Goal: Obtain resource: Obtain resource

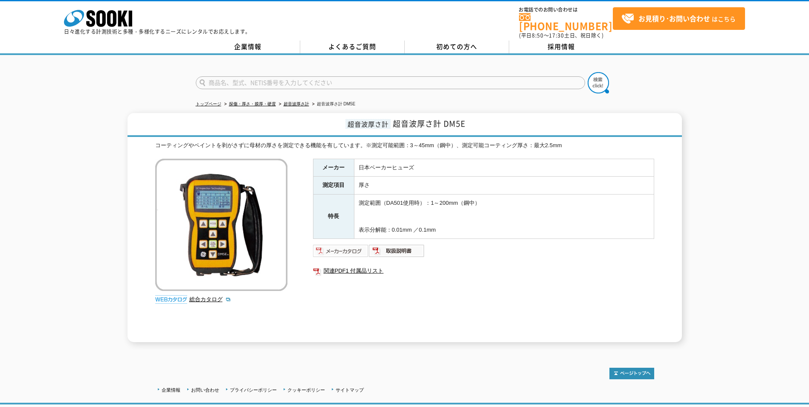
click at [353, 246] on img at bounding box center [341, 251] width 56 height 14
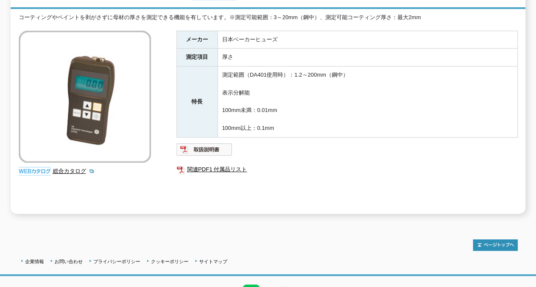
scroll to position [170, 0]
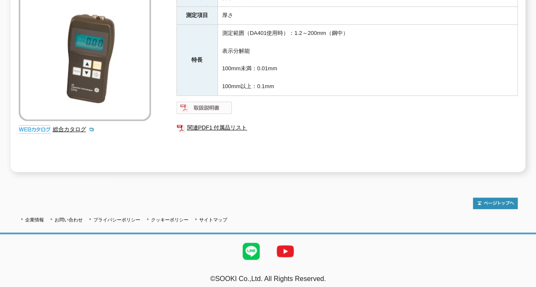
click at [212, 103] on img at bounding box center [205, 108] width 56 height 14
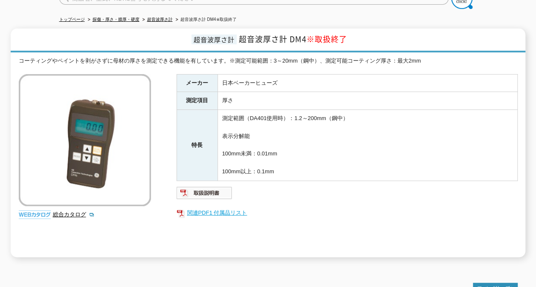
click at [223, 208] on link "関連PDF1 付属品リスト" at bounding box center [347, 213] width 341 height 11
